Goal: Task Accomplishment & Management: Complete application form

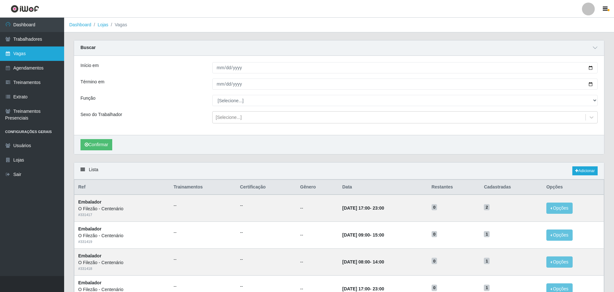
click at [35, 50] on link "Vagas" at bounding box center [32, 53] width 64 height 14
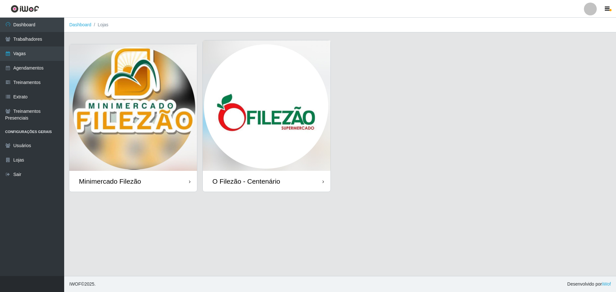
click at [295, 126] on img at bounding box center [267, 105] width 128 height 130
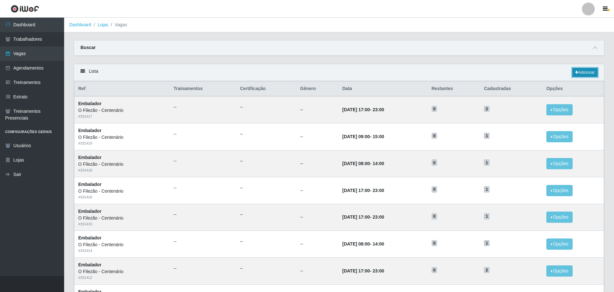
click at [579, 70] on link "Adicionar" at bounding box center [584, 72] width 25 height 9
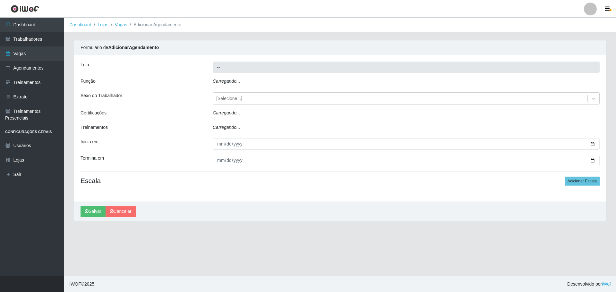
type input "O Filezão - Centenário"
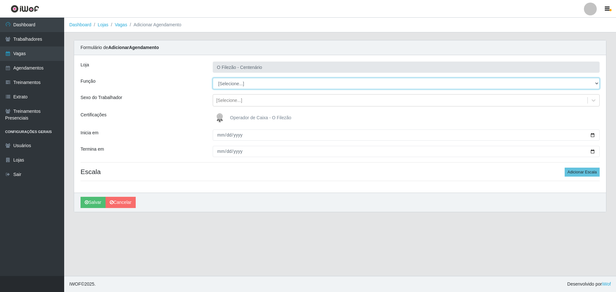
click at [256, 86] on select "[Selecione...] Auxiliar de Estacionamento Auxiliar de Estacionamento + Auxiliar…" at bounding box center [406, 83] width 387 height 11
click at [170, 134] on div "Inicia em" at bounding box center [142, 135] width 132 height 11
click at [235, 84] on select "[Selecione...] Auxiliar de Estacionamento Auxiliar de Estacionamento + Auxiliar…" at bounding box center [406, 83] width 387 height 11
select select "1"
click at [213, 78] on select "[Selecione...] Auxiliar de Estacionamento Auxiliar de Estacionamento + Auxiliar…" at bounding box center [406, 83] width 387 height 11
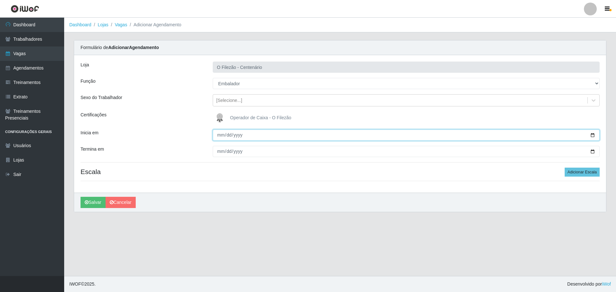
drag, startPoint x: 592, startPoint y: 136, endPoint x: 560, endPoint y: 153, distance: 36.3
click at [592, 136] on input "Inicia em" at bounding box center [406, 135] width 387 height 11
type input "[DATE]"
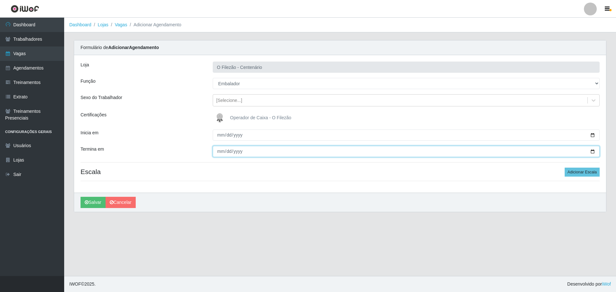
click at [590, 151] on input "Termina em" at bounding box center [406, 151] width 387 height 11
type input "[DATE]"
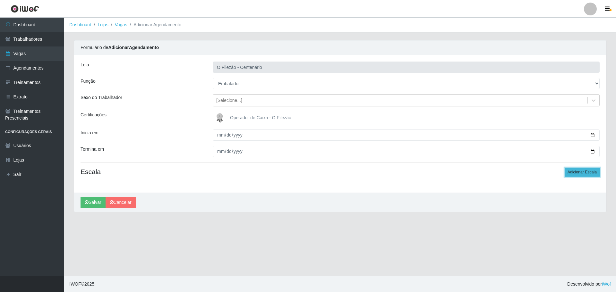
click at [574, 172] on button "Adicionar Escala" at bounding box center [581, 172] width 35 height 9
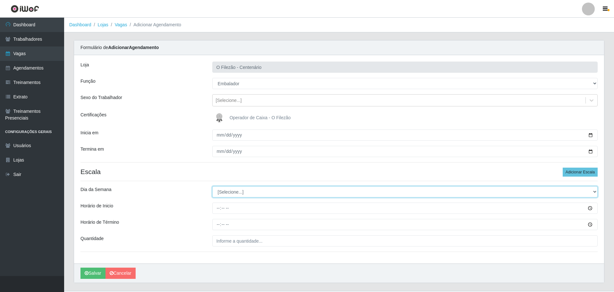
click at [228, 195] on select "[Selecione...] Segunda Terça Quarta Quinta Sexta Sábado Domingo" at bounding box center [404, 191] width 385 height 11
select select "3"
click at [212, 186] on select "[Selecione...] Segunda Terça Quarta Quinta Sexta Sábado Domingo" at bounding box center [404, 191] width 385 height 11
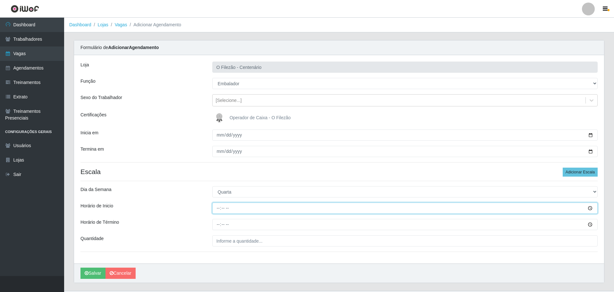
click at [214, 206] on input "Horário de Inicio" at bounding box center [404, 208] width 385 height 11
type input "08:00"
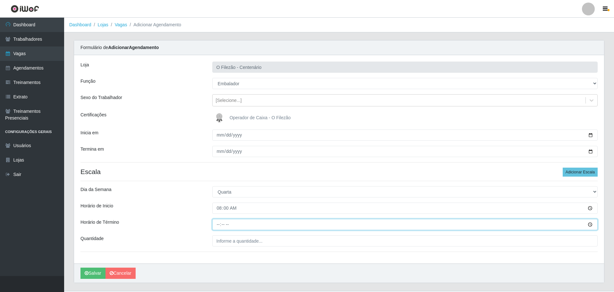
click at [219, 222] on input "Horário de Término" at bounding box center [404, 224] width 385 height 11
type input "14:00"
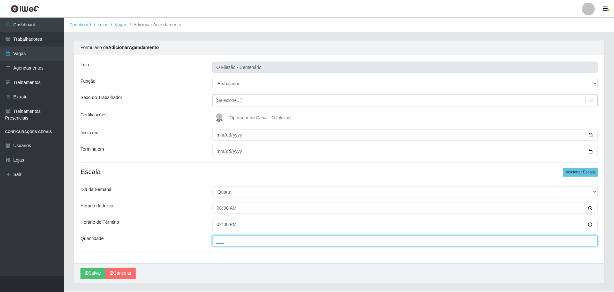
click at [229, 238] on input "___" at bounding box center [404, 240] width 385 height 11
type input "01_"
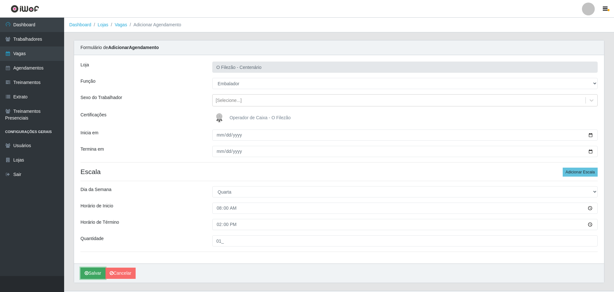
drag, startPoint x: 97, startPoint y: 274, endPoint x: 100, endPoint y: 272, distance: 3.6
click at [97, 273] on button "Salvar" at bounding box center [92, 273] width 25 height 11
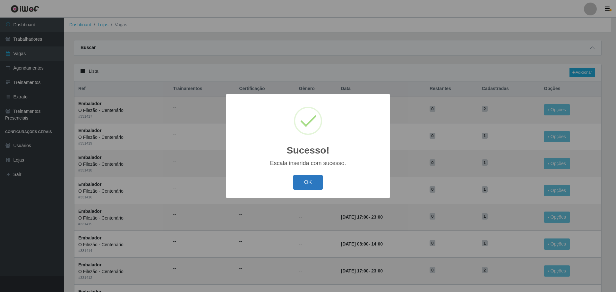
click at [312, 184] on button "OK" at bounding box center [308, 182] width 30 height 15
